Goal: Transaction & Acquisition: Purchase product/service

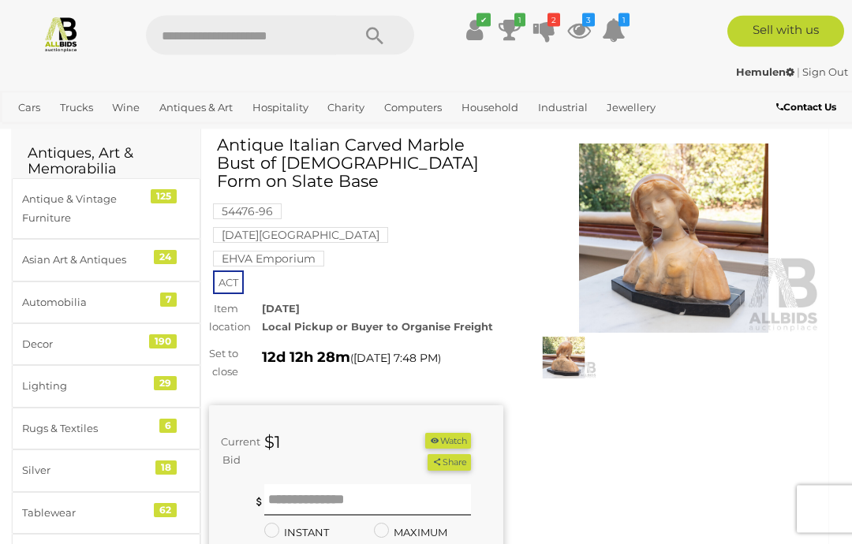
scroll to position [55, 0]
click at [282, 484] on input "text" at bounding box center [367, 500] width 207 height 32
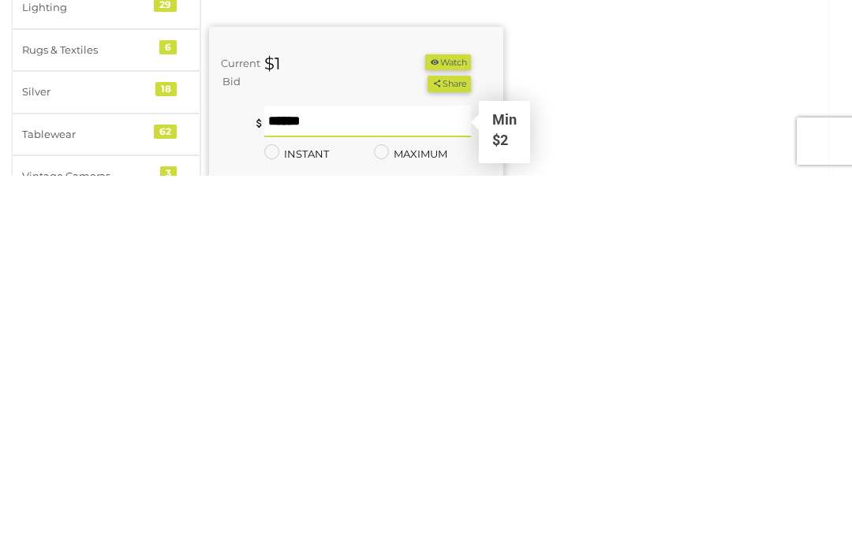
type input "**"
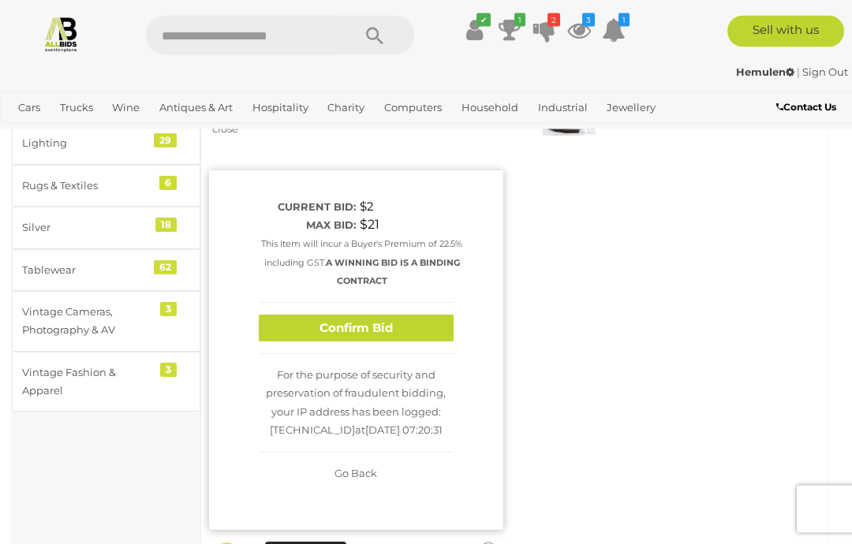
scroll to position [276, 0]
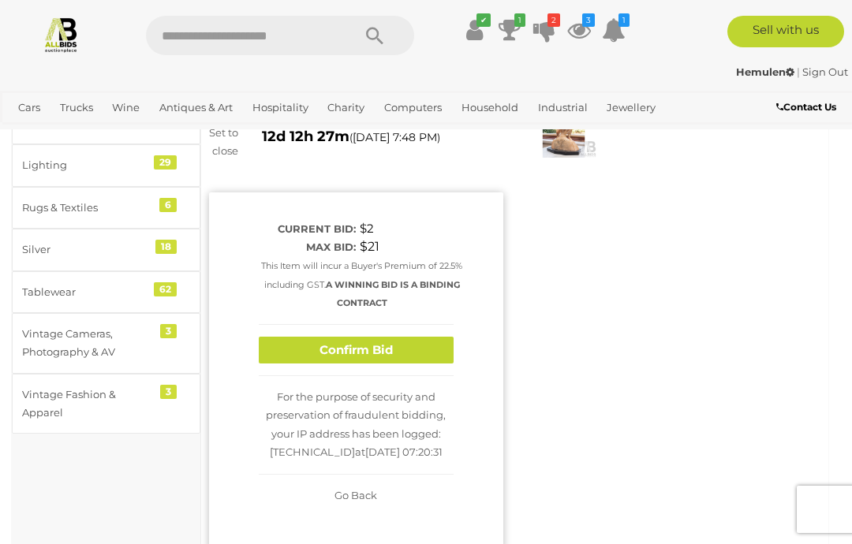
click at [349, 337] on button "Confirm Bid" at bounding box center [356, 351] width 195 height 28
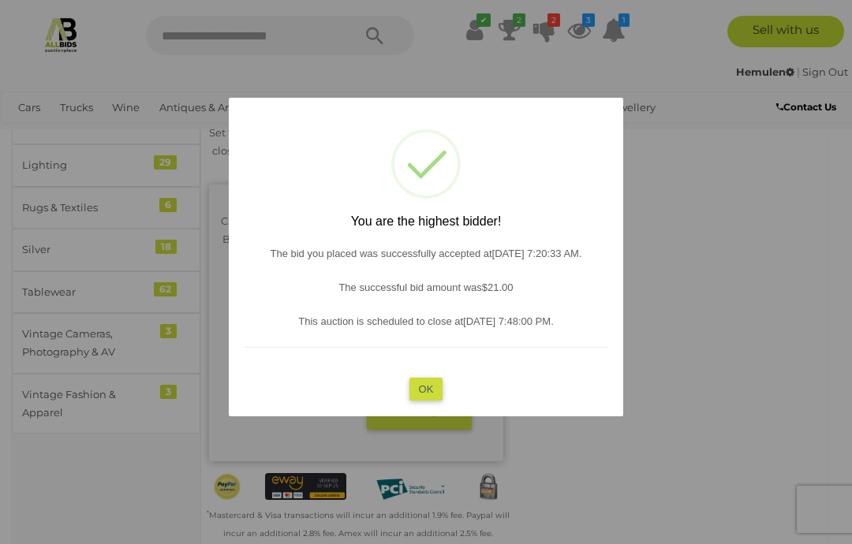
click at [429, 384] on button "OK" at bounding box center [426, 389] width 34 height 23
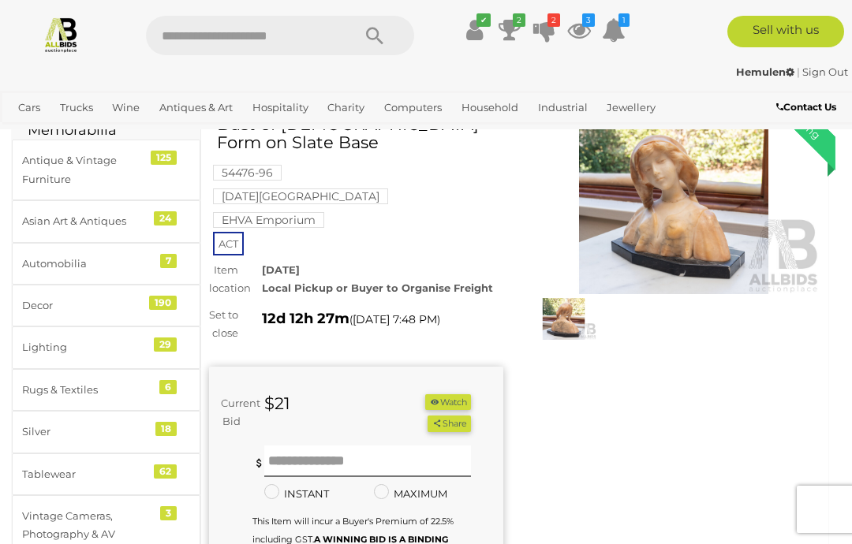
scroll to position [0, 0]
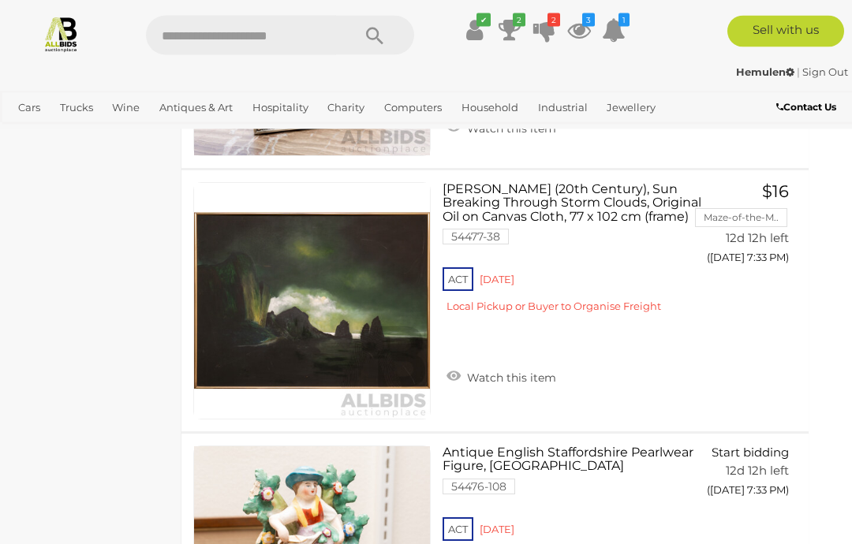
scroll to position [3582, 20]
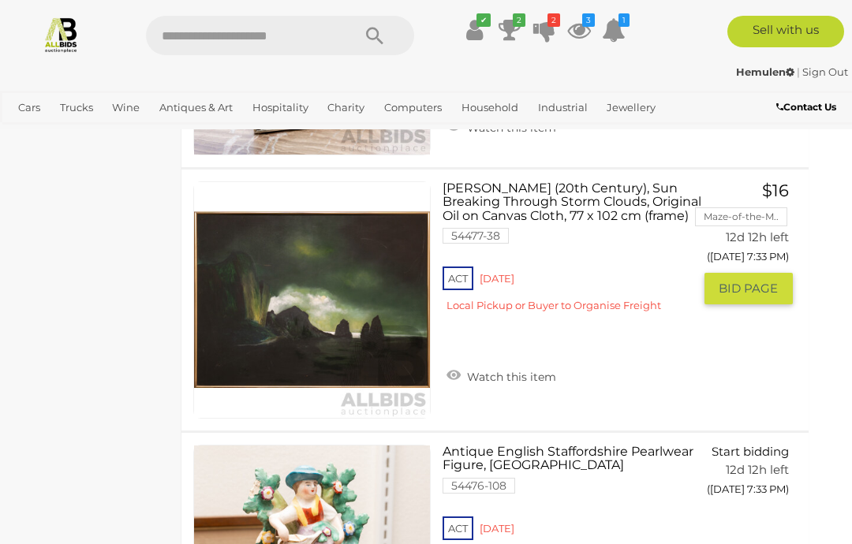
click at [760, 281] on span "BID PAGE" at bounding box center [748, 289] width 59 height 16
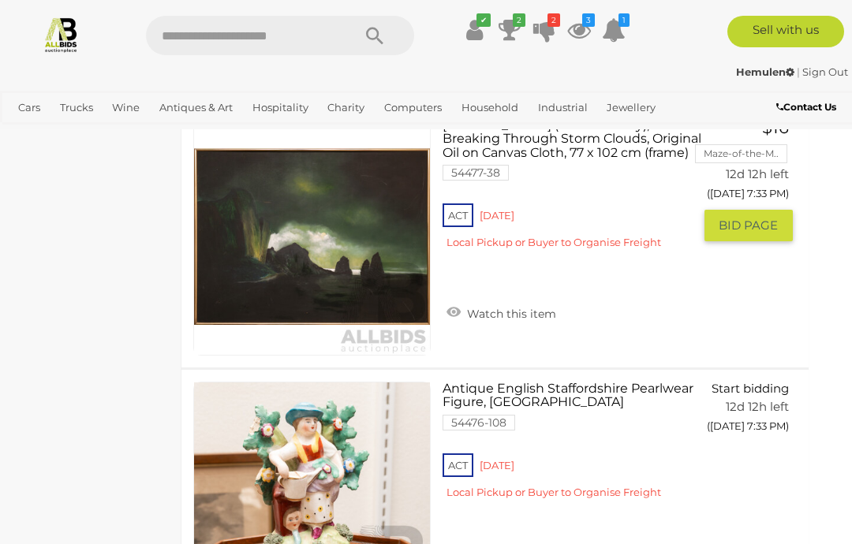
click at [742, 218] on span "BID PAGE" at bounding box center [748, 226] width 59 height 16
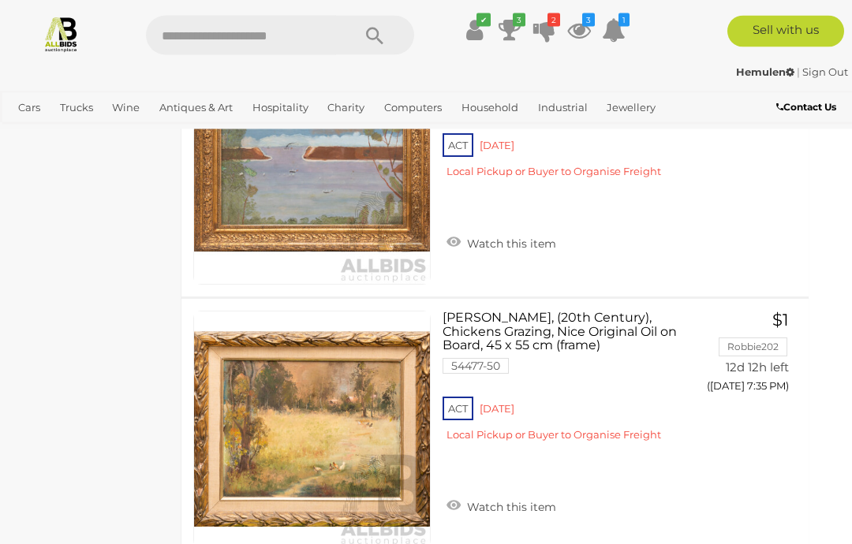
scroll to position [5035, 20]
click at [500, 494] on link "Watch this item" at bounding box center [502, 506] width 118 height 24
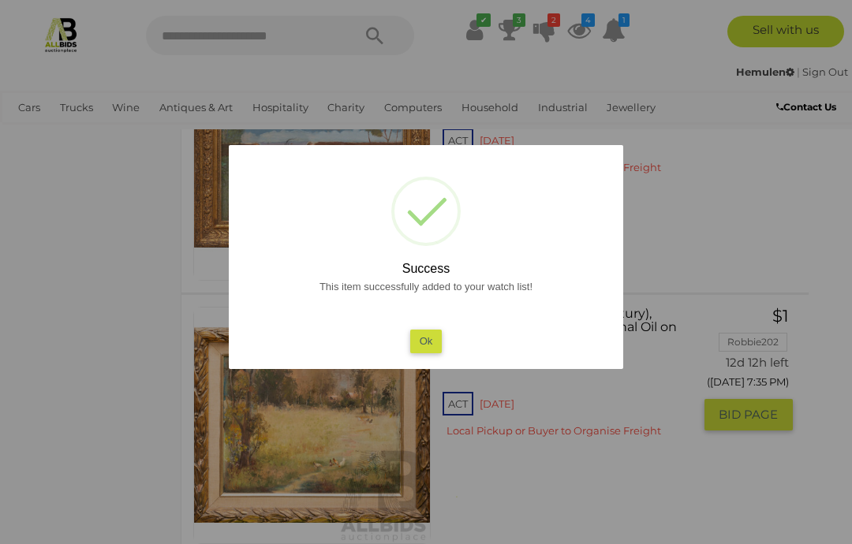
click at [436, 353] on button "Ok" at bounding box center [426, 341] width 32 height 23
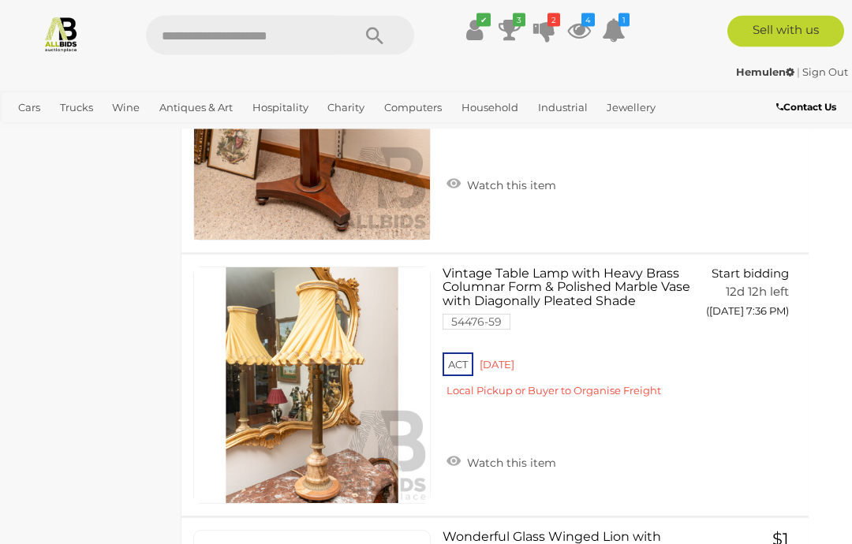
scroll to position [5871, 20]
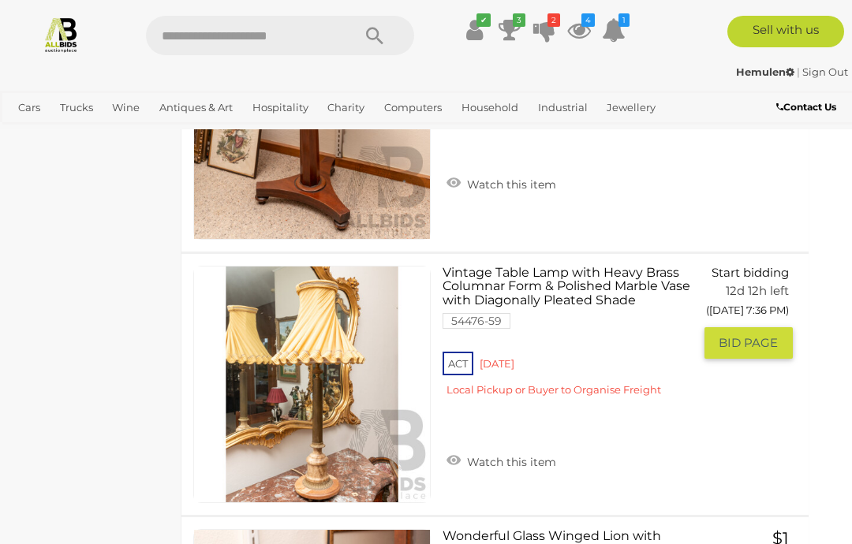
click at [490, 449] on link "Watch this item" at bounding box center [502, 461] width 118 height 24
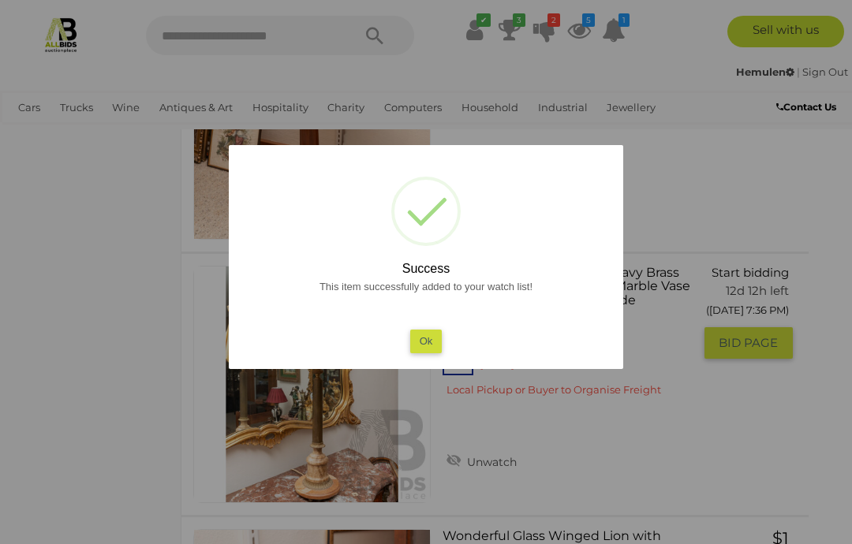
click at [428, 353] on button "Ok" at bounding box center [426, 341] width 32 height 23
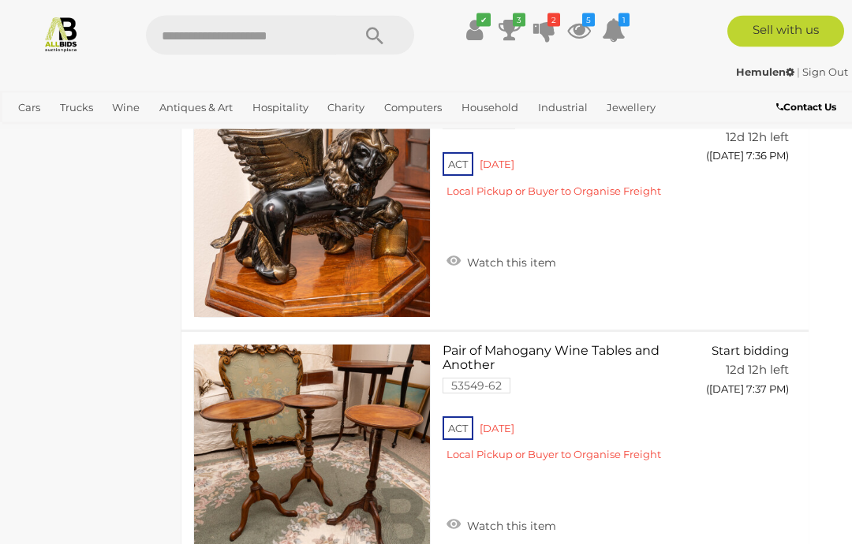
scroll to position [6321, 20]
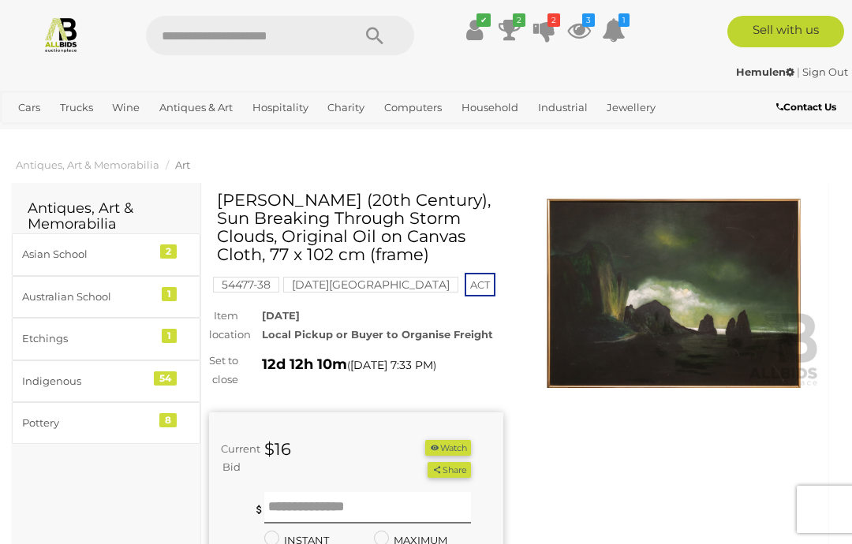
click at [664, 302] on img at bounding box center [674, 293] width 294 height 189
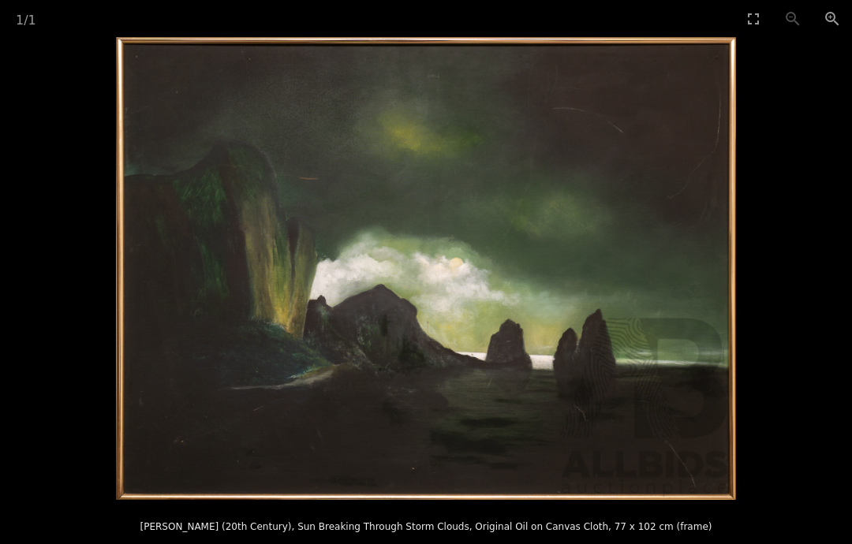
scroll to position [63, 0]
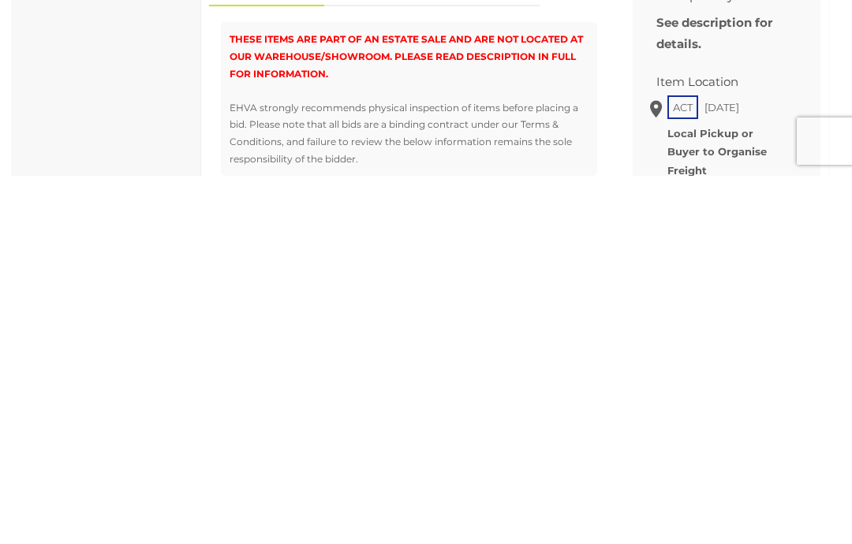
click at [410, 187] on strong "BID NOW" at bounding box center [419, 177] width 80 height 19
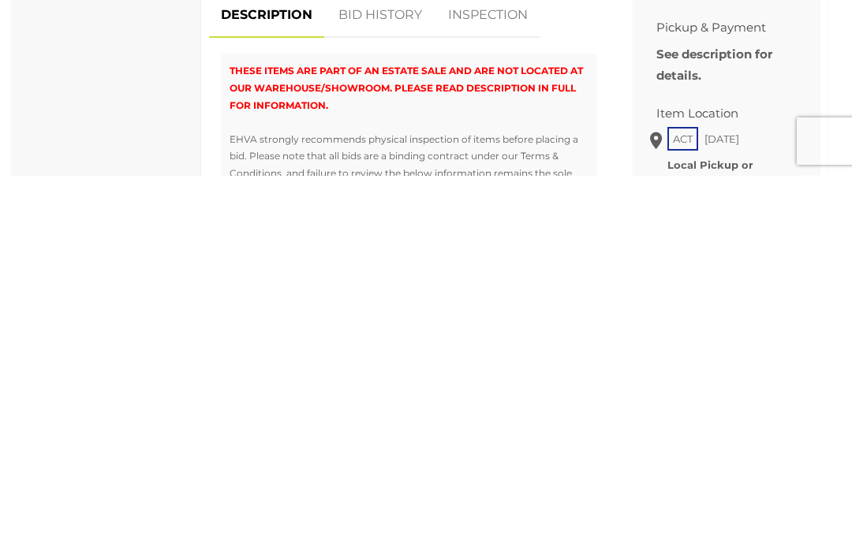
scroll to position [461, 0]
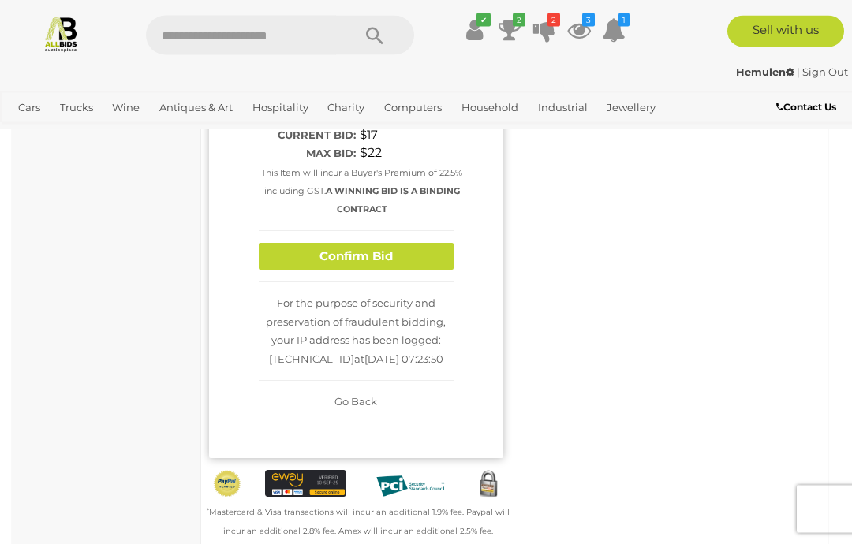
click at [359, 268] on button "Confirm Bid" at bounding box center [356, 258] width 195 height 28
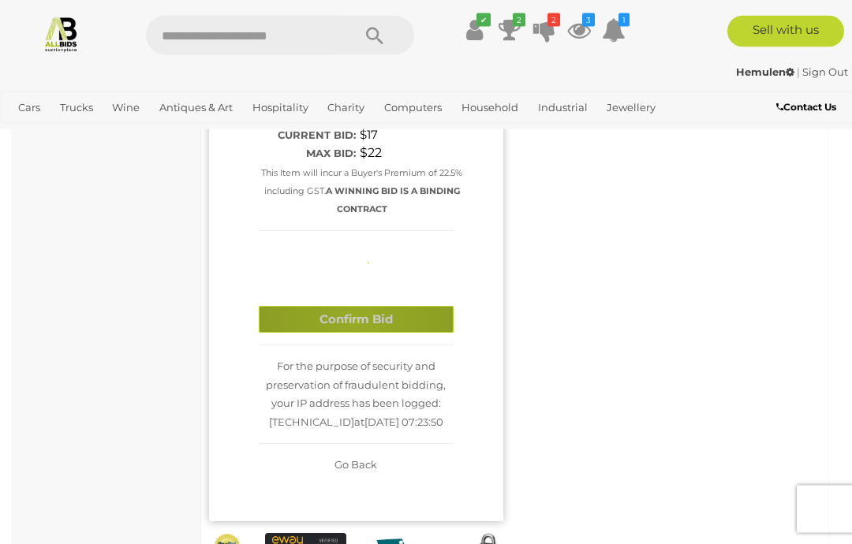
scroll to position [322, 0]
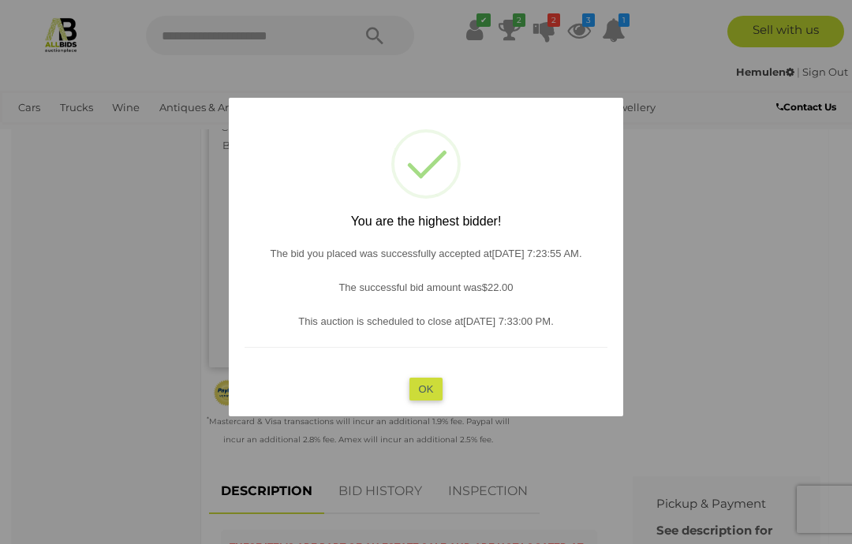
click at [425, 394] on button "OK" at bounding box center [426, 389] width 34 height 23
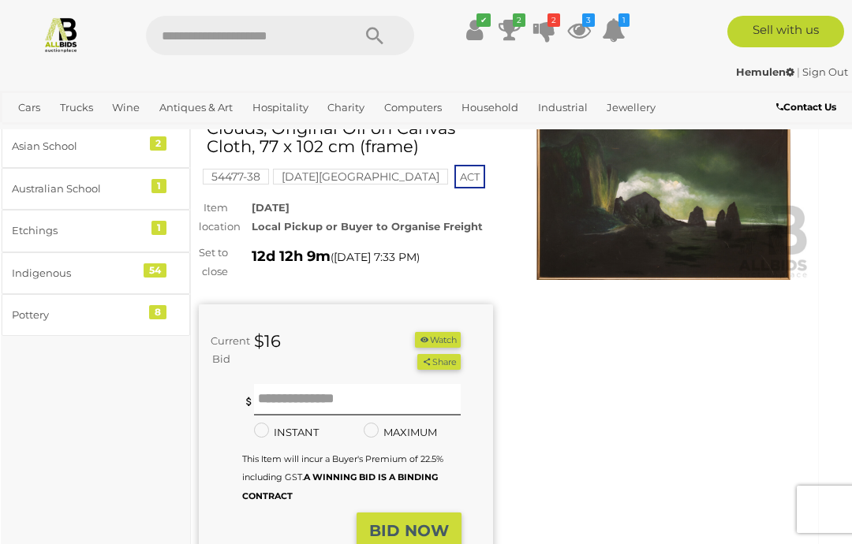
scroll to position [77, 10]
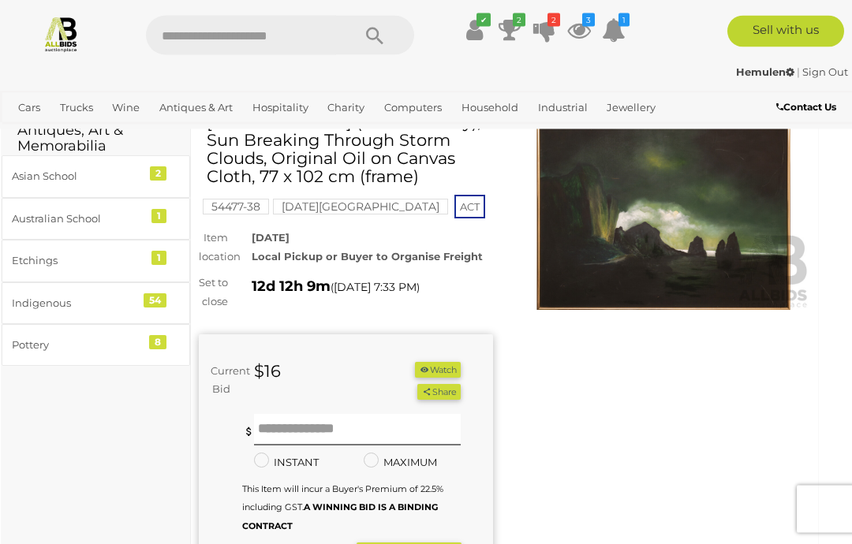
click at [515, 24] on icon "2" at bounding box center [519, 19] width 13 height 13
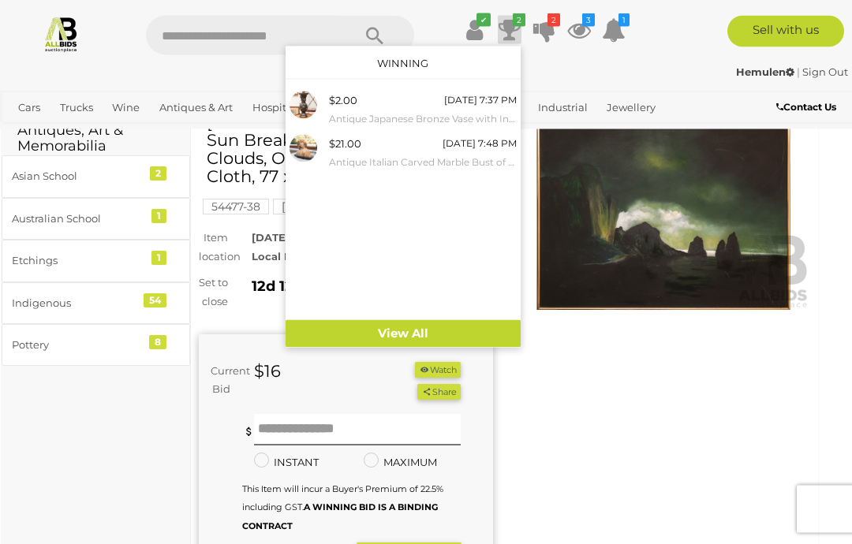
scroll to position [78, 10]
click at [518, 21] on icon "2" at bounding box center [519, 19] width 13 height 13
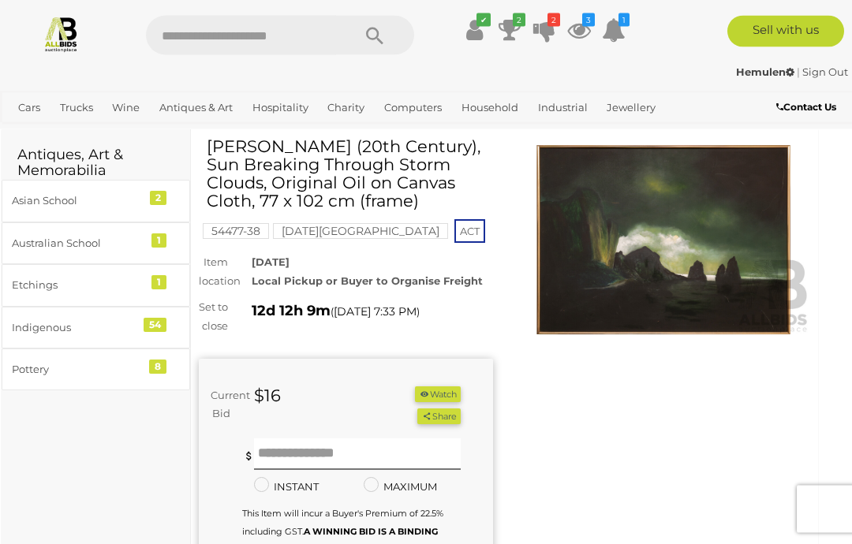
scroll to position [54, 10]
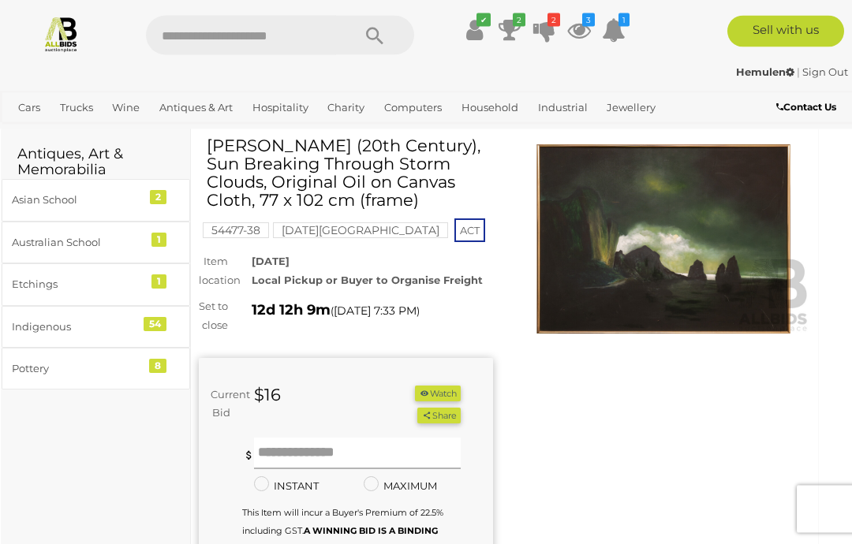
click at [274, 470] on input "text" at bounding box center [357, 455] width 207 height 32
